Goal: Book appointment/travel/reservation

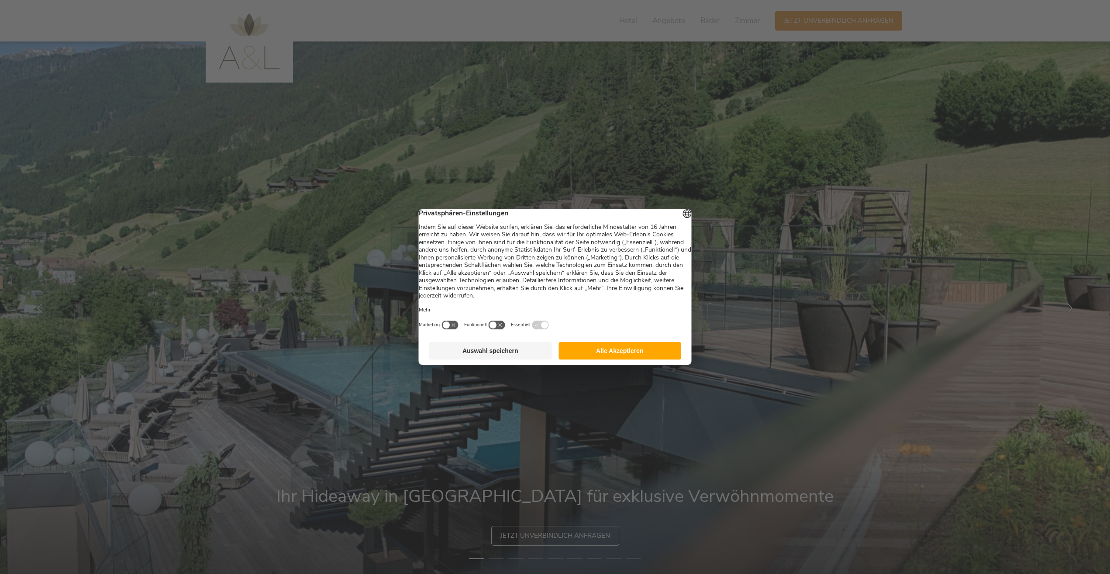
click at [645, 359] on button "Alle Akzeptieren" at bounding box center [620, 350] width 123 height 17
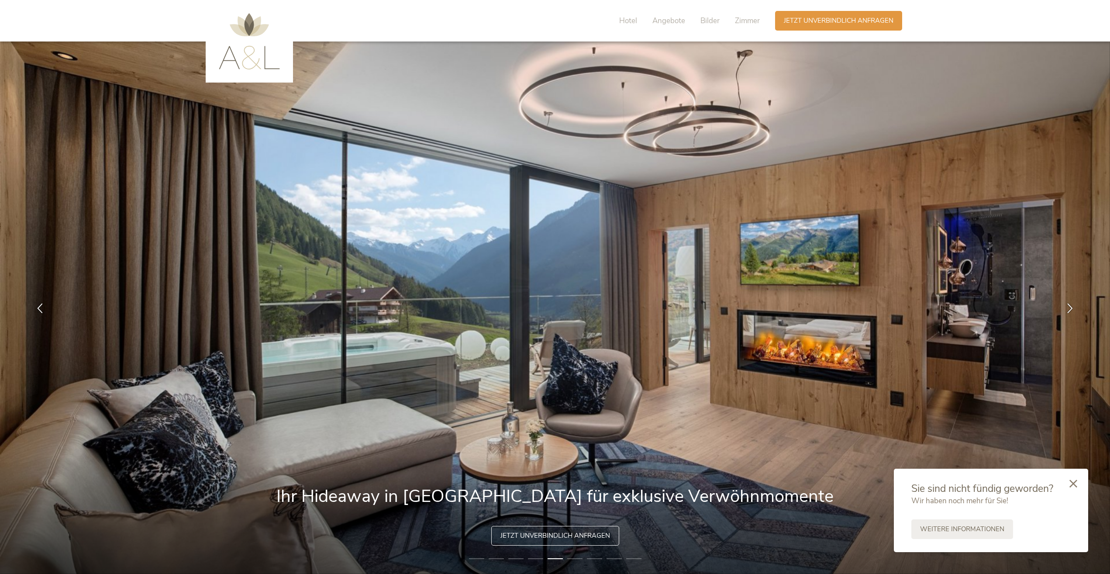
click at [270, 67] on img at bounding box center [249, 41] width 61 height 56
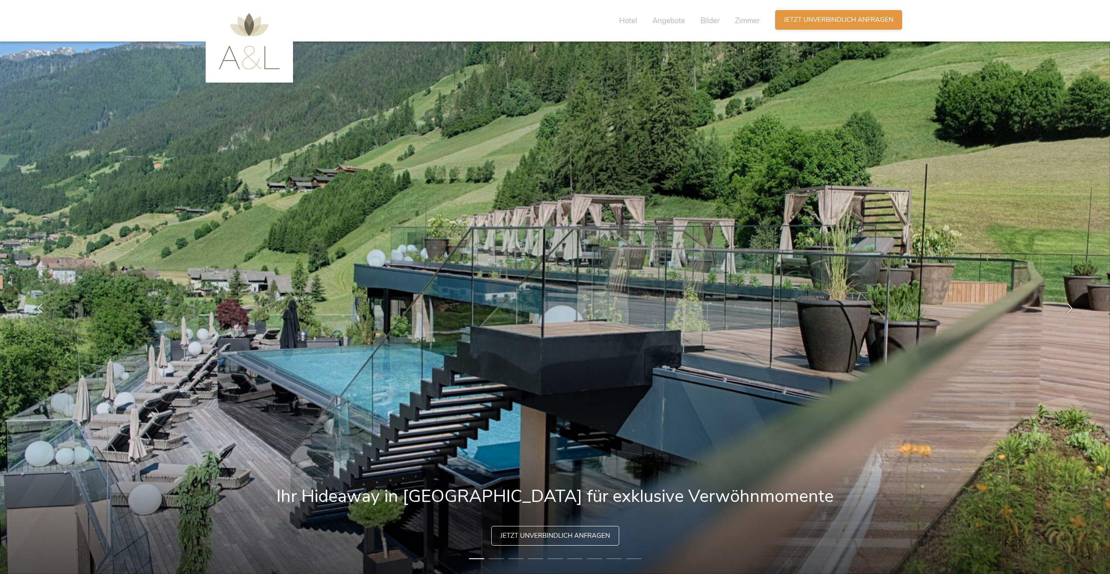
click at [836, 24] on span "Jetzt unverbindlich anfragen" at bounding box center [839, 19] width 110 height 9
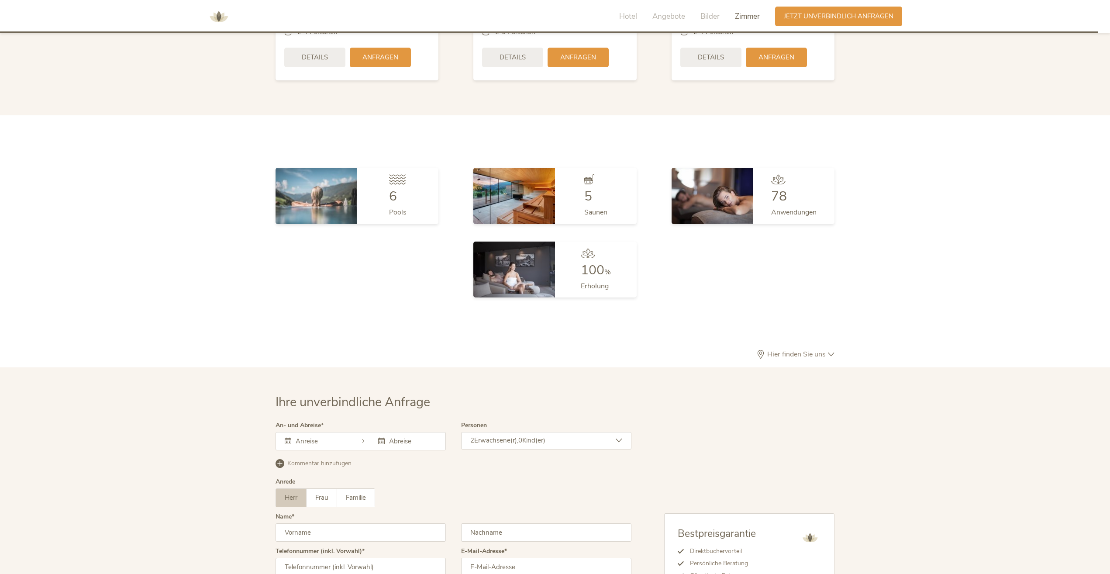
scroll to position [2612, 0]
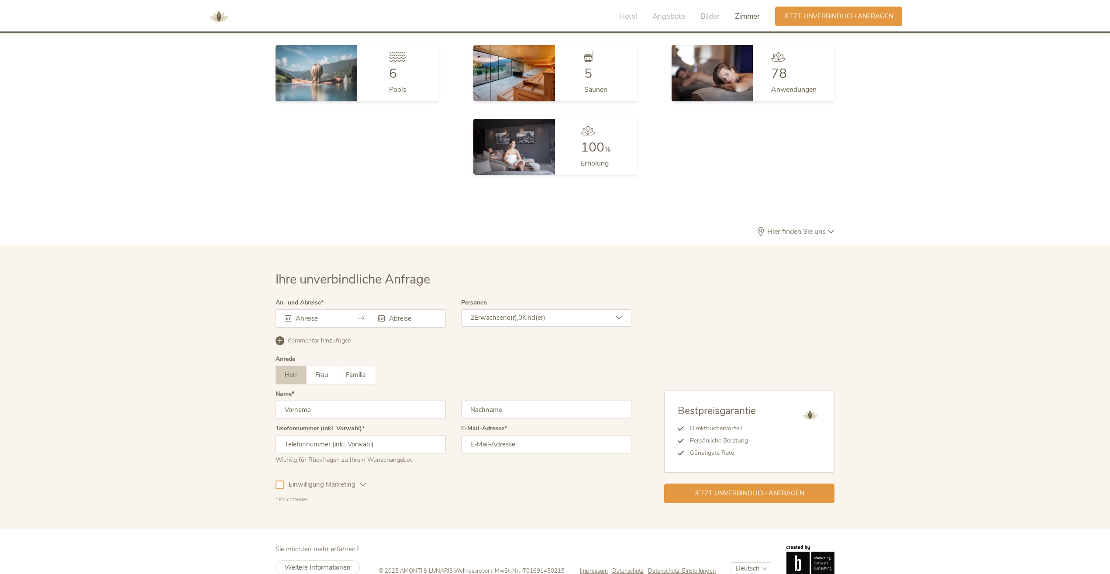
click at [749, 15] on span "Zimmer" at bounding box center [747, 16] width 25 height 10
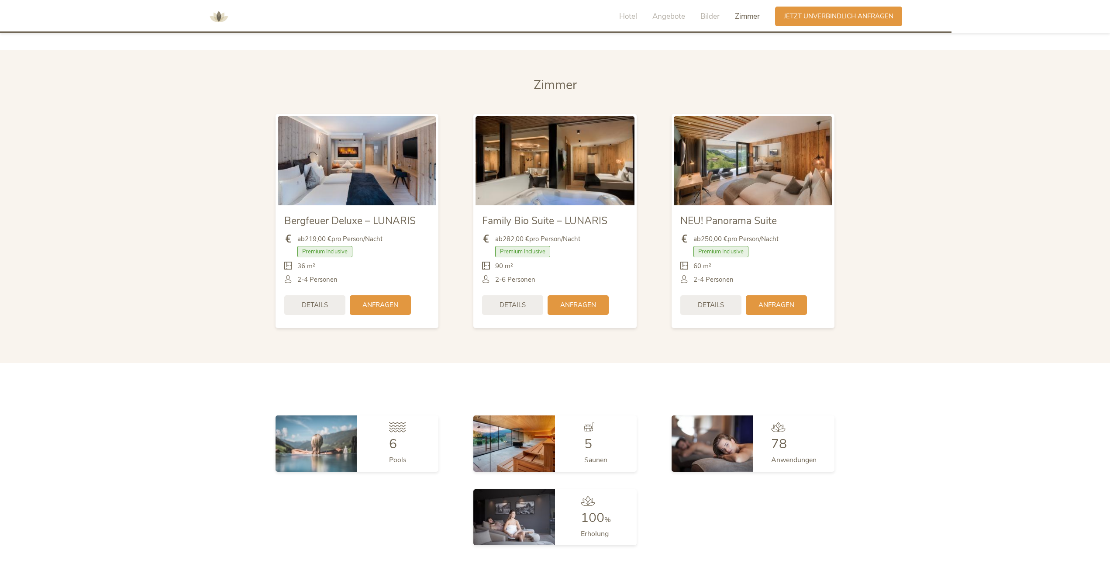
scroll to position [2233, 0]
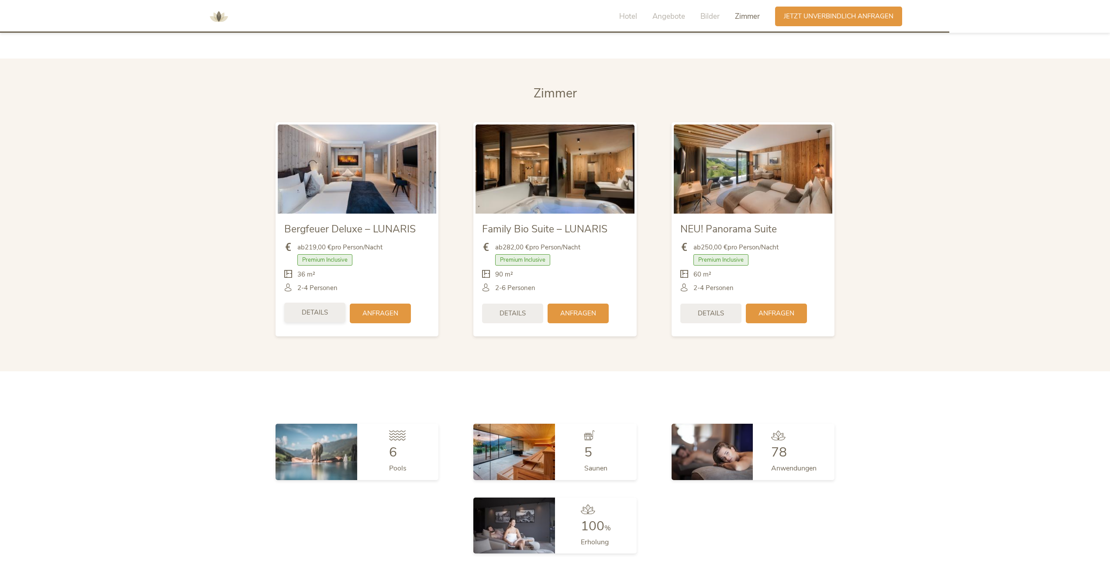
click at [322, 303] on div "Details" at bounding box center [314, 313] width 61 height 20
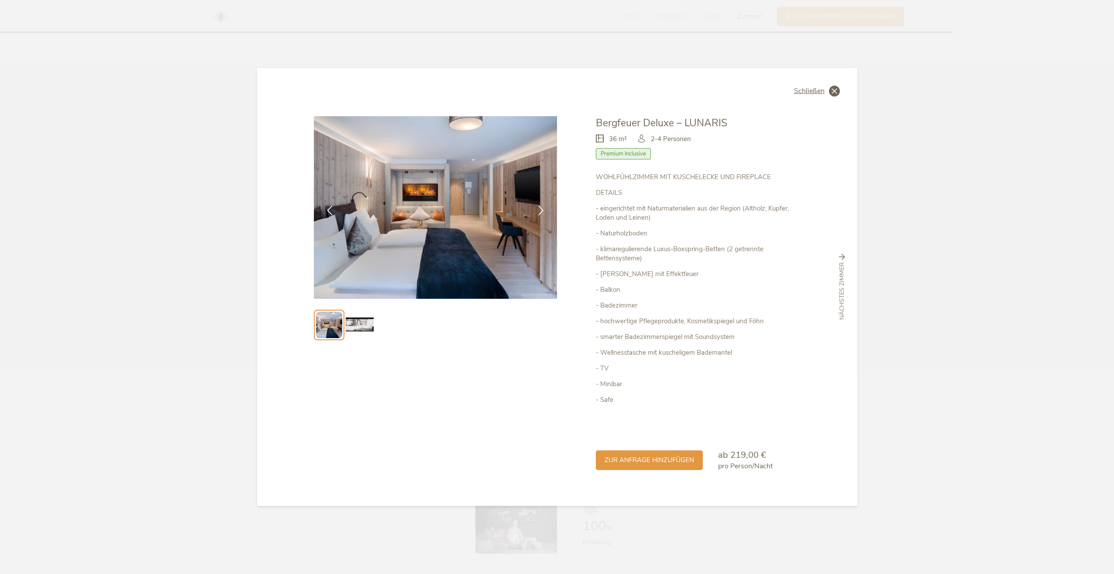
click at [837, 92] on icon at bounding box center [834, 91] width 11 height 11
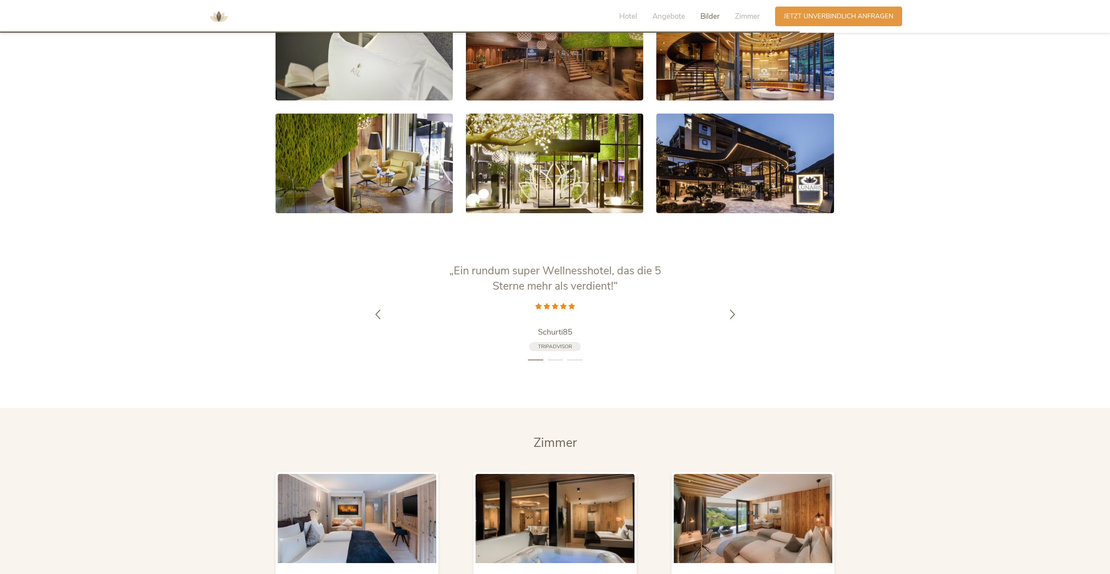
scroll to position [1840, 0]
